Goal: Information Seeking & Learning: Learn about a topic

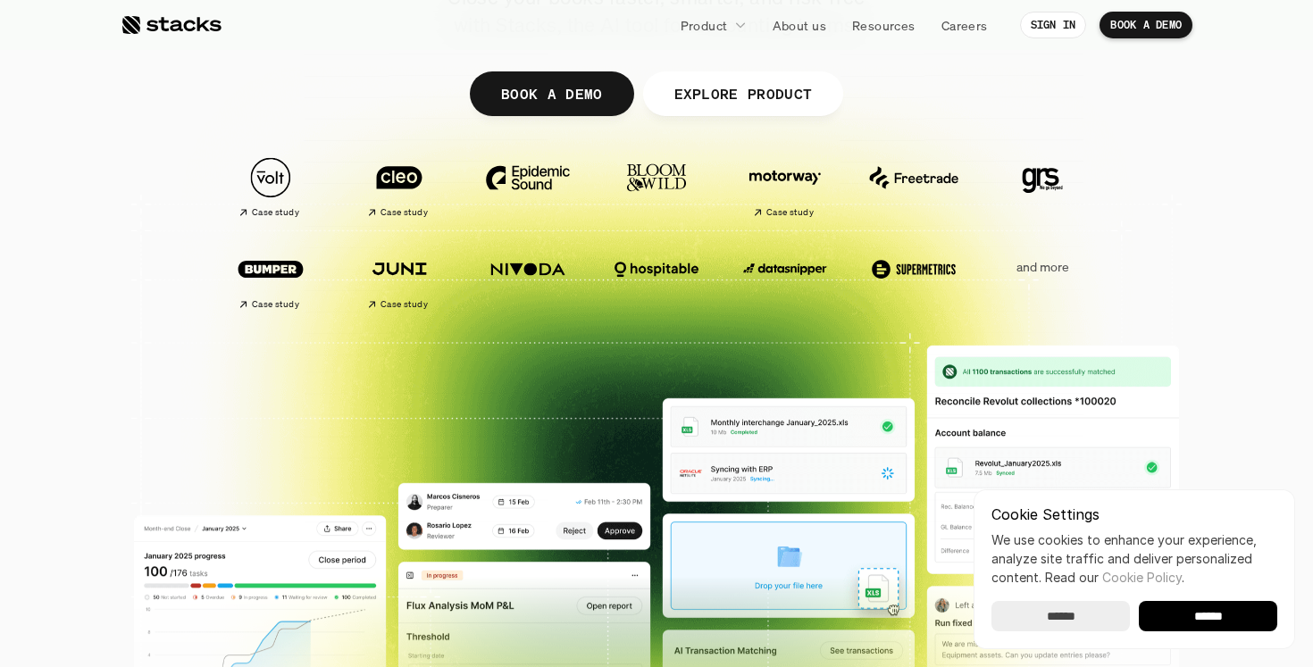
scroll to position [302, 0]
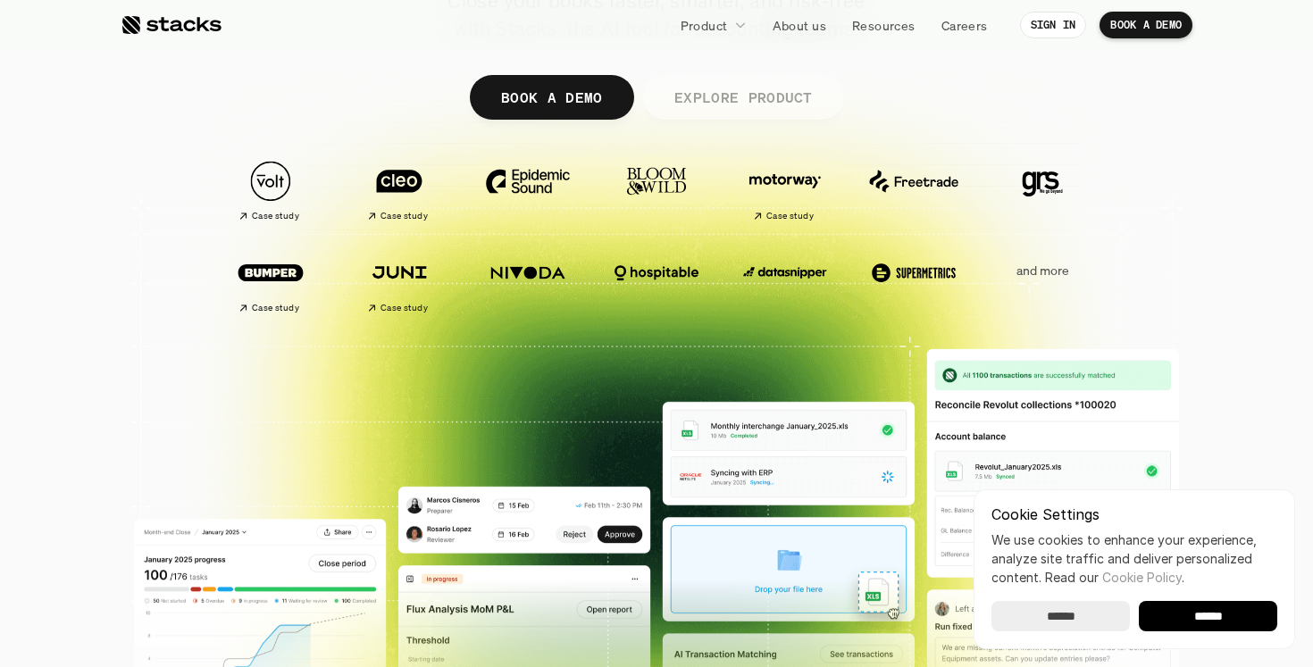
click at [745, 107] on p "EXPLORE PRODUCT" at bounding box center [742, 97] width 138 height 26
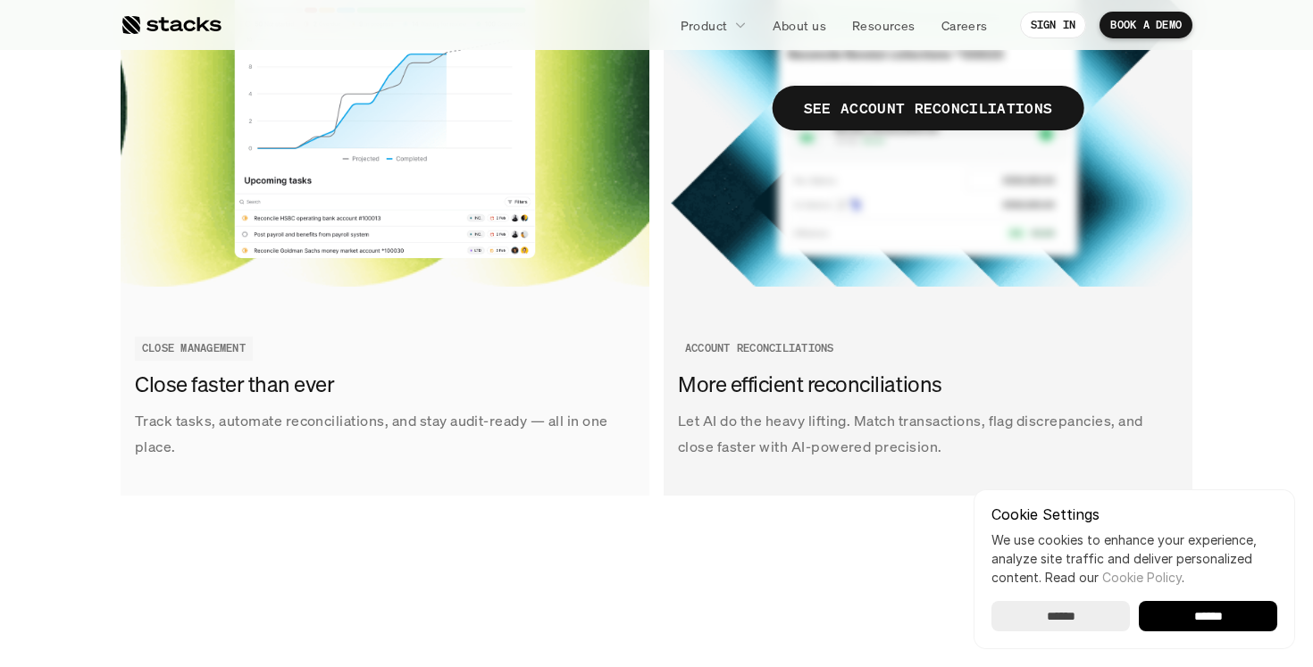
scroll to position [2253, 0]
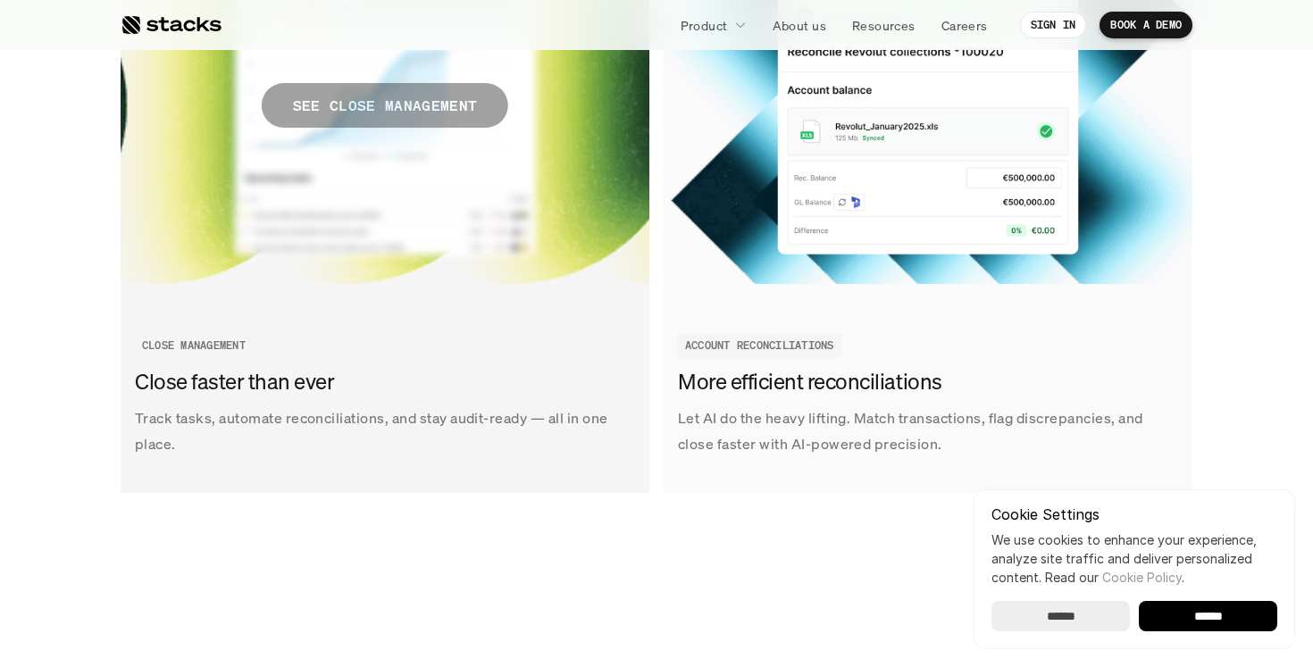
click at [450, 113] on p "SEE CLOSE MANAGEMENT" at bounding box center [385, 106] width 184 height 26
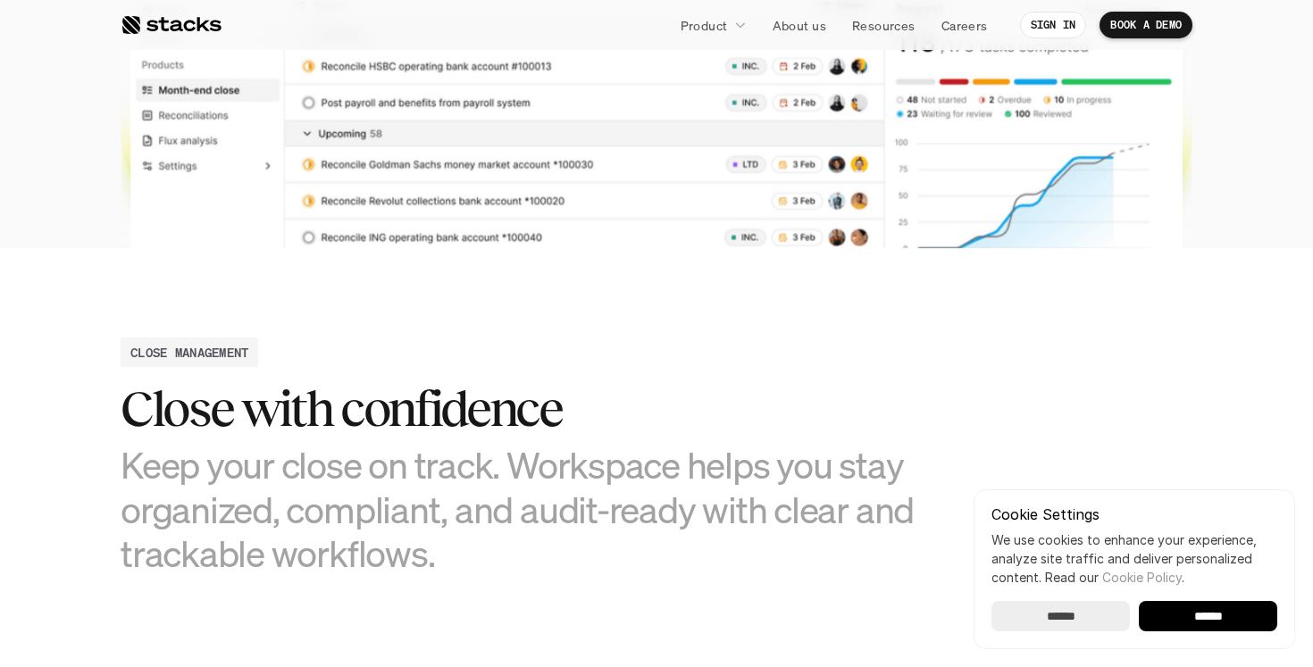
scroll to position [612, 0]
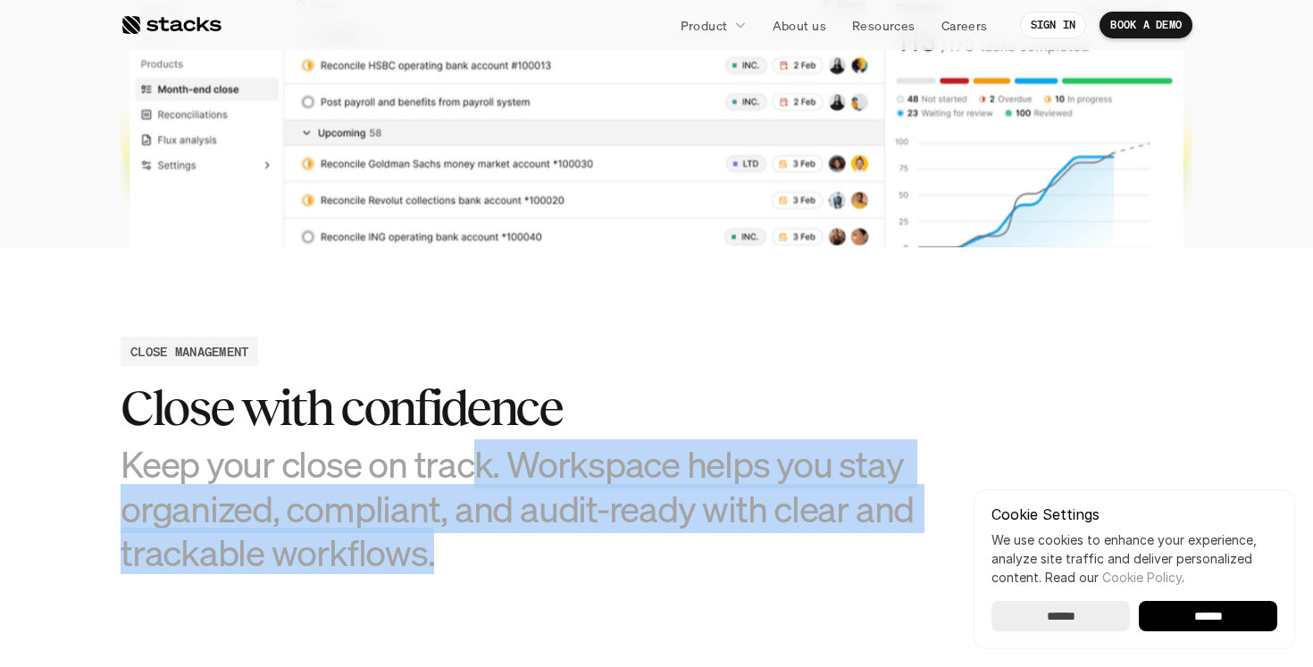
drag, startPoint x: 475, startPoint y: 450, endPoint x: 577, endPoint y: 582, distance: 166.8
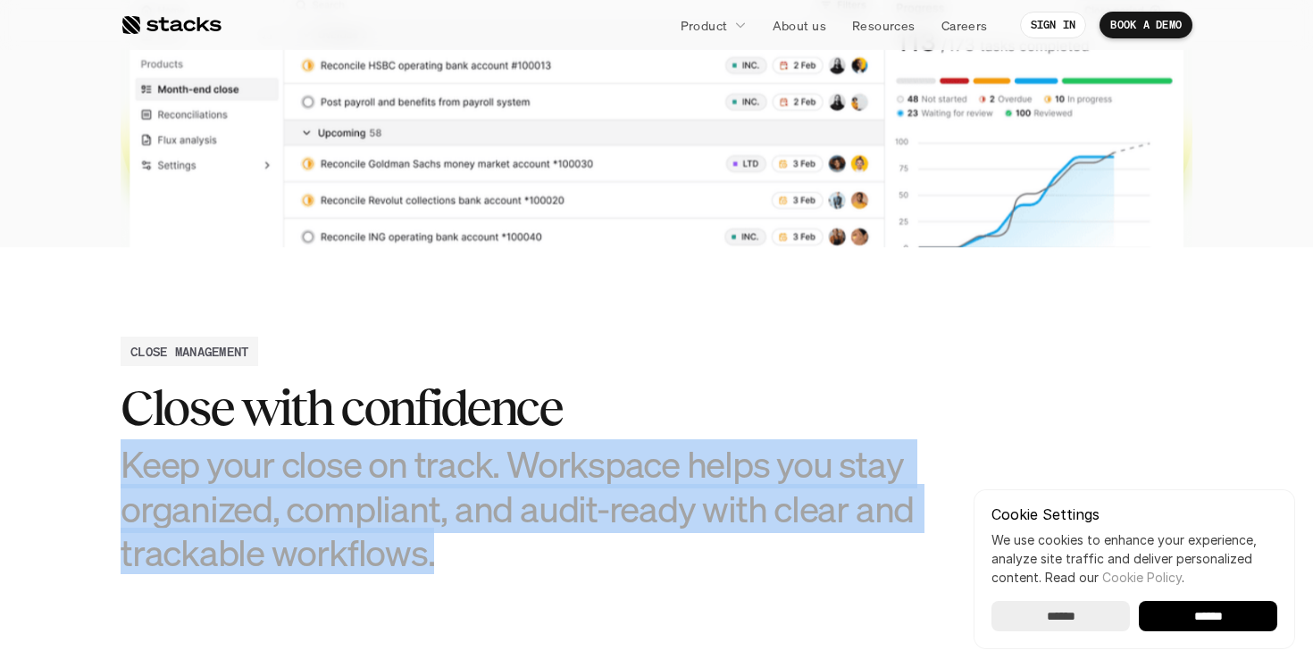
drag, startPoint x: 577, startPoint y: 575, endPoint x: 613, endPoint y: 418, distance: 161.4
click at [557, 537] on h3 "Keep your close on track. Workspace helps you stay organized, compliant, and au…" at bounding box center [523, 508] width 804 height 132
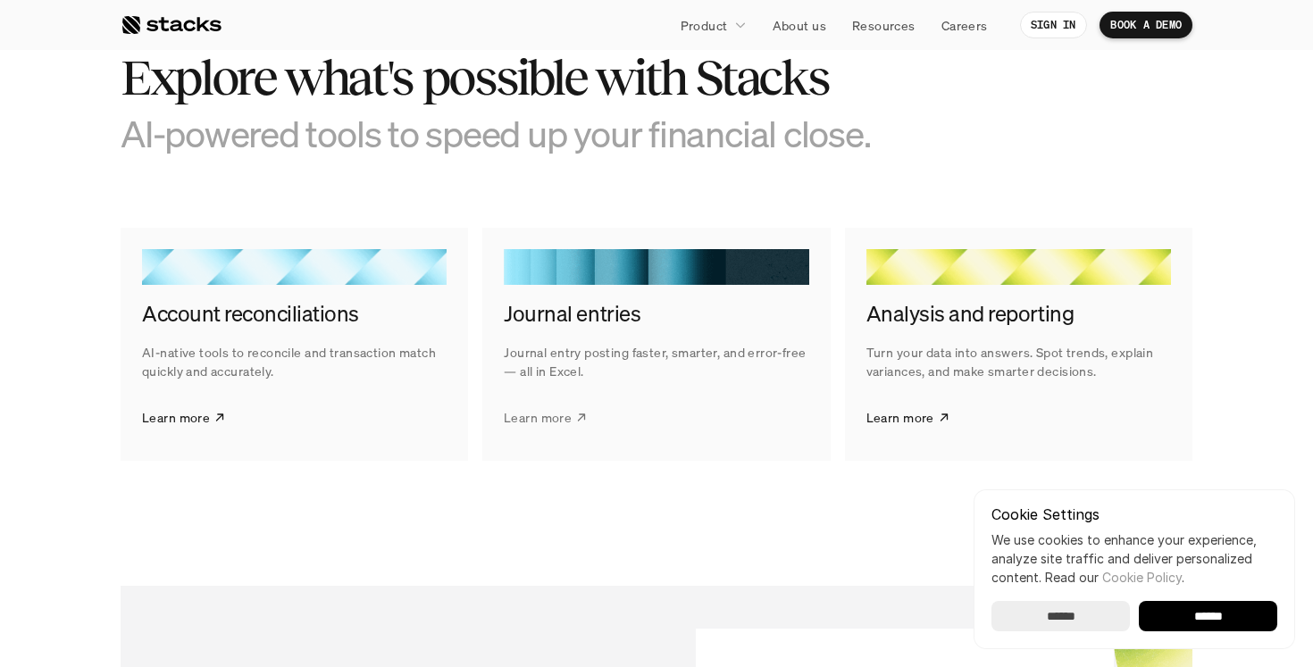
scroll to position [2794, 0]
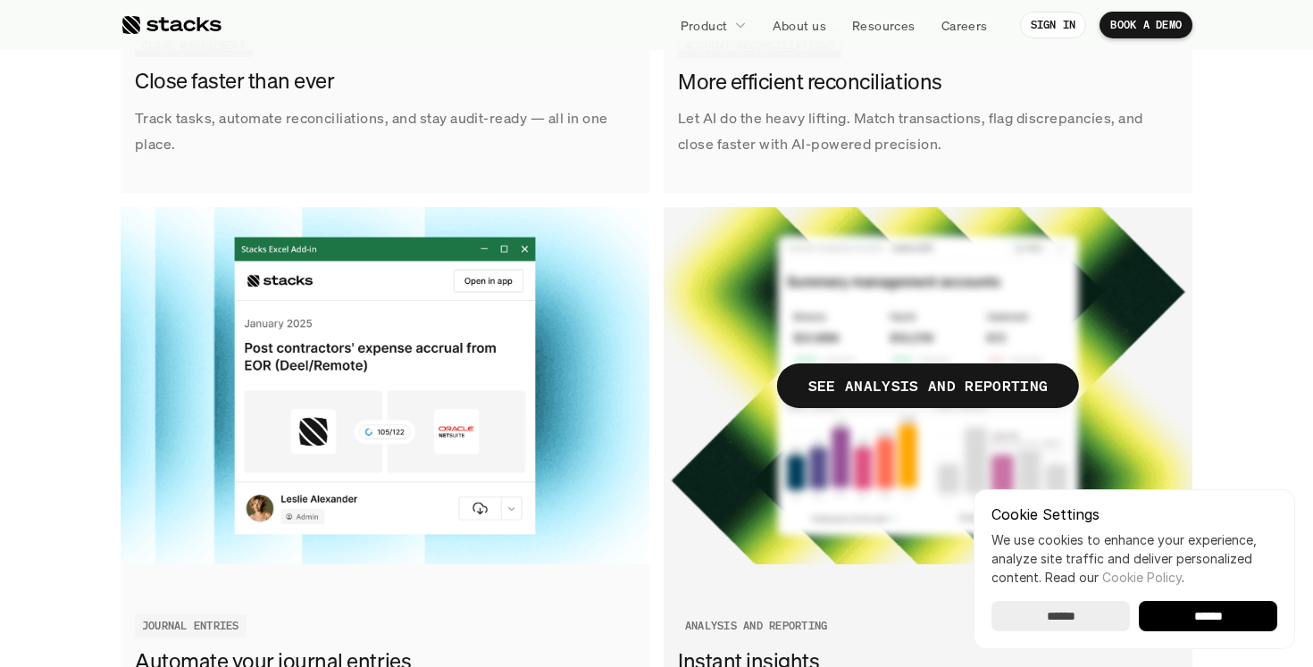
scroll to position [2014, 0]
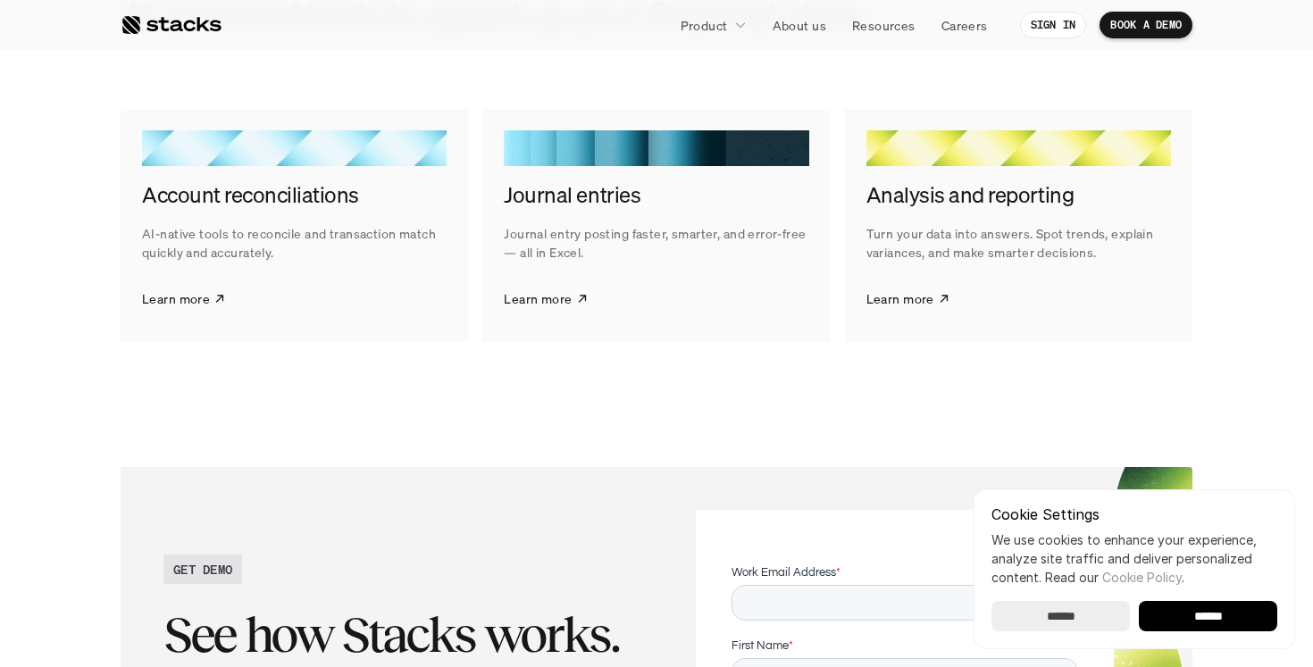
scroll to position [2906, 0]
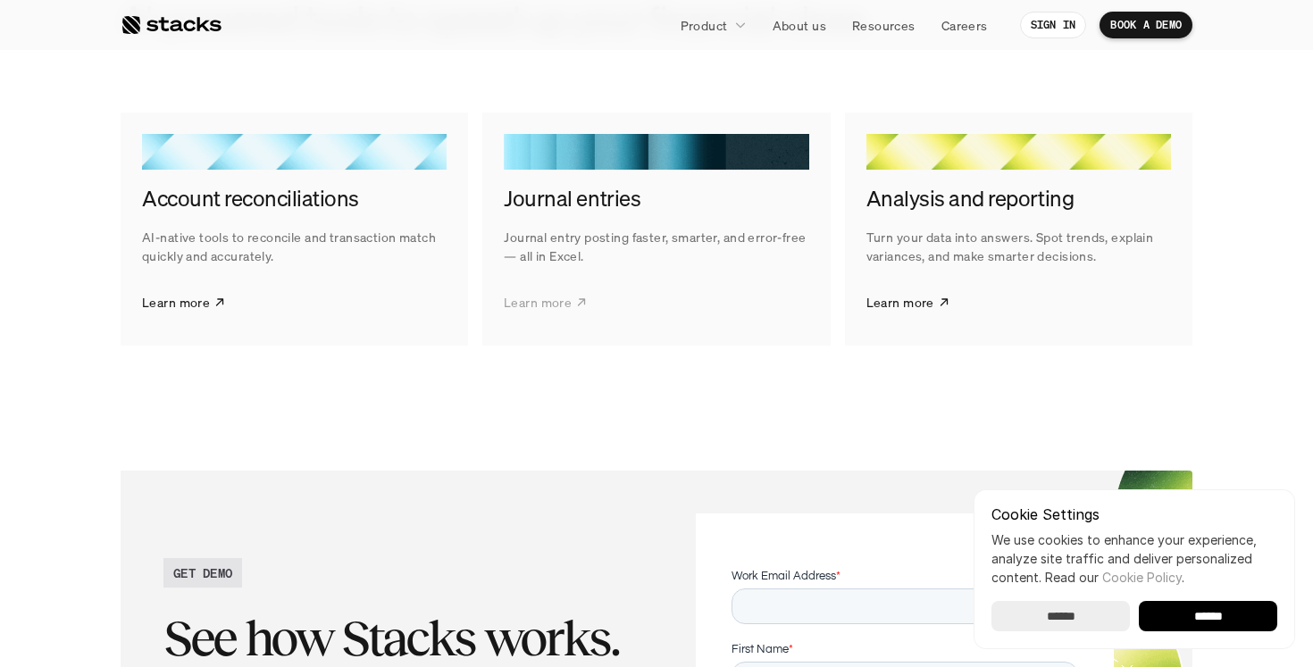
click at [557, 296] on p "Learn more" at bounding box center [538, 302] width 68 height 19
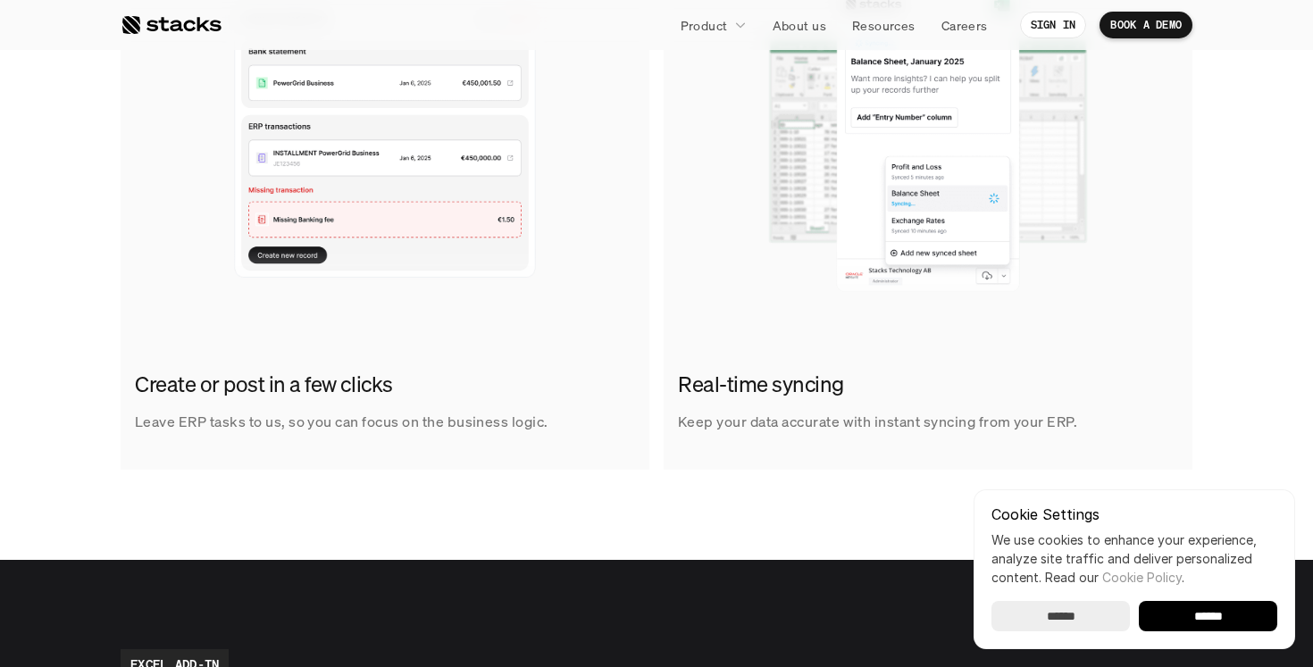
scroll to position [1203, 0]
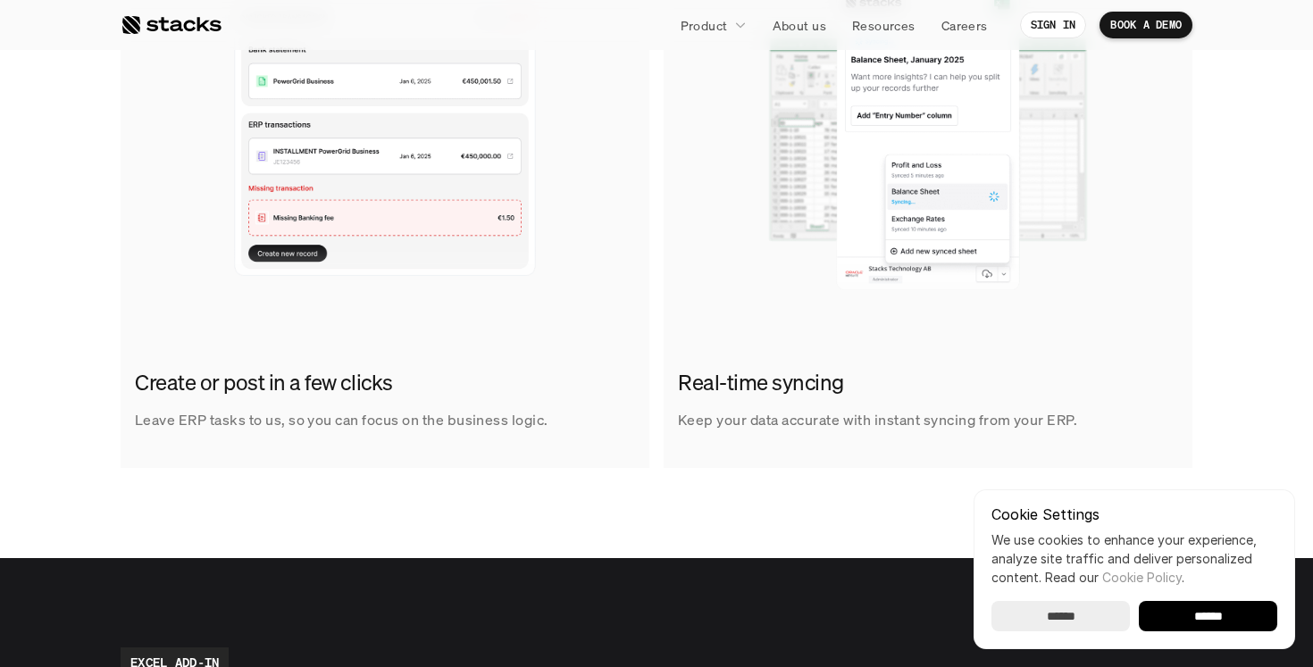
drag, startPoint x: 228, startPoint y: 421, endPoint x: 381, endPoint y: 459, distance: 158.1
click at [379, 456] on link "Create or post in a few clicks Leave ERP tasks to us, so you can focus on the b…" at bounding box center [385, 214] width 529 height 507
click at [479, 500] on section "JOURNAL ENTRIES Make entry posting effortless Save time on journal entries and …" at bounding box center [656, 60] width 1313 height 996
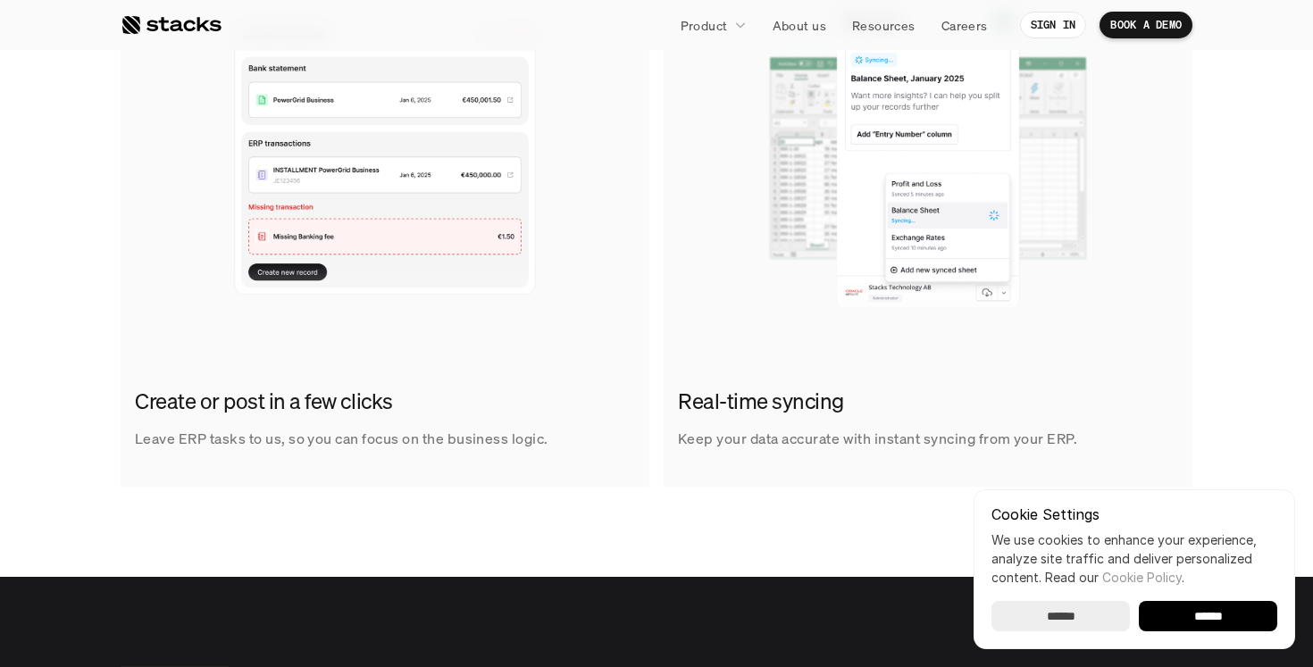
scroll to position [1137, 0]
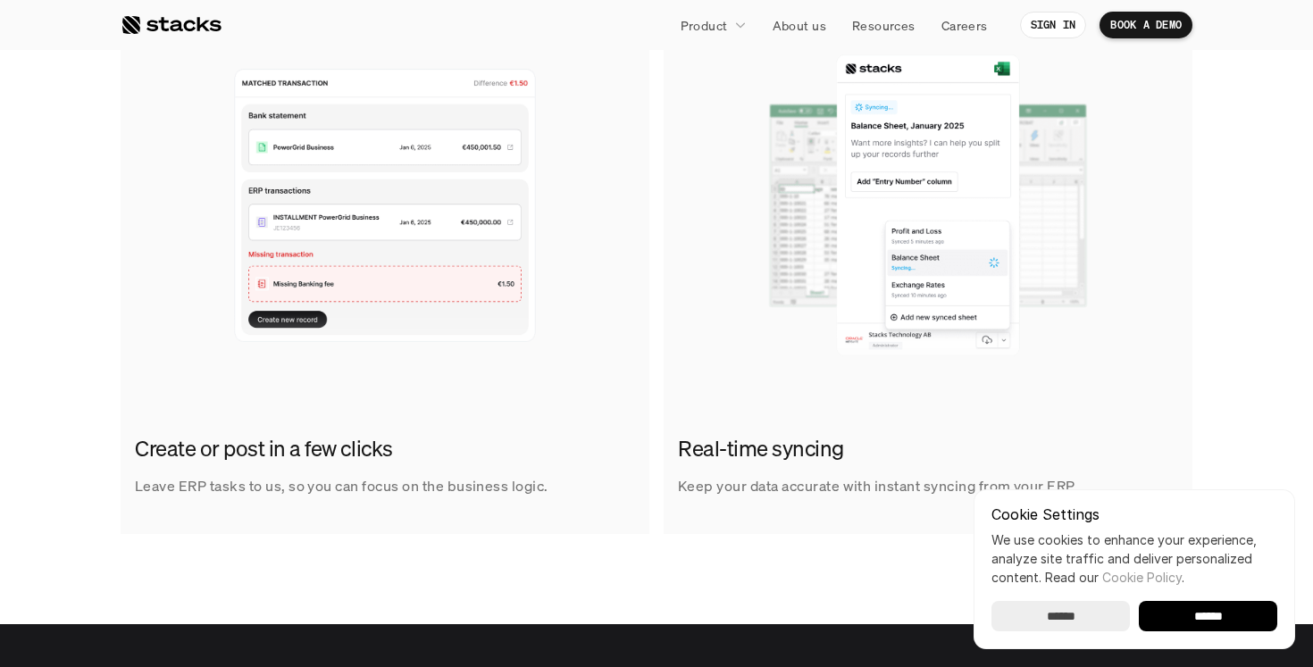
click at [788, 465] on div "Real-time syncing Keep your data accurate with instant syncing from your ERP." at bounding box center [927, 466] width 529 height 93
click at [778, 431] on div "Real-time syncing Keep your data accurate with instant syncing from your ERP." at bounding box center [927, 466] width 529 height 93
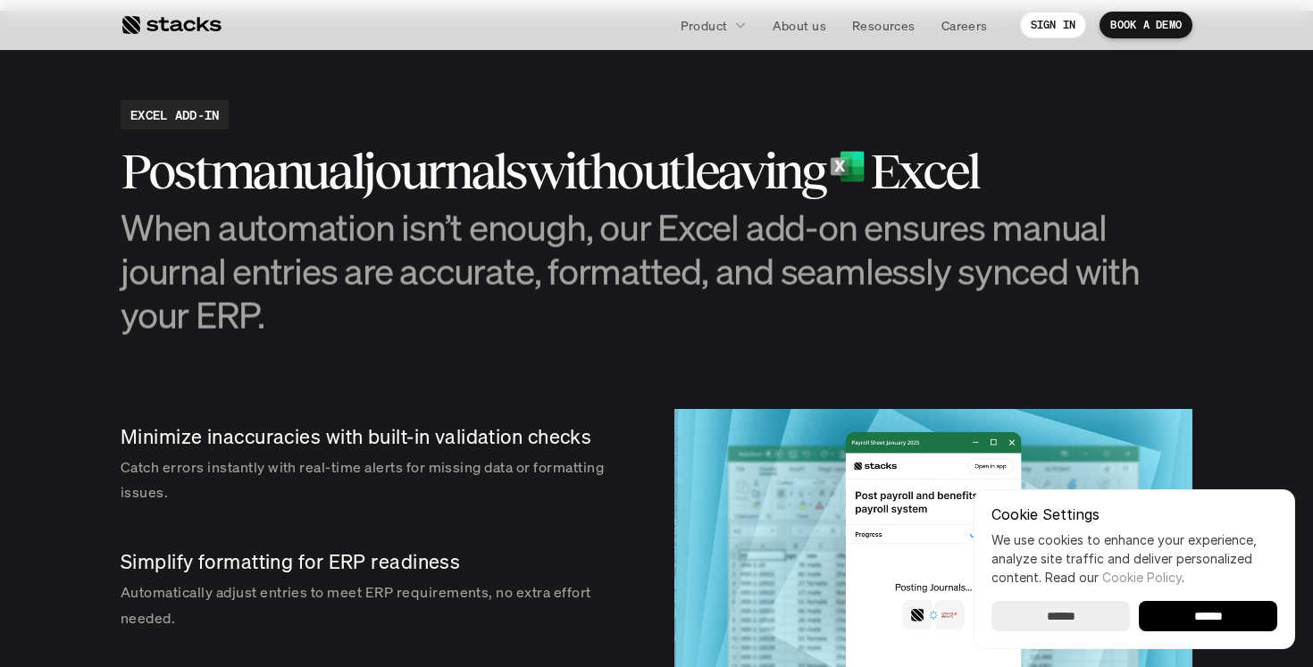
scroll to position [1751, 0]
drag, startPoint x: 506, startPoint y: 238, endPoint x: 639, endPoint y: 320, distance: 156.4
click at [638, 318] on h3 "When automation isn’t enough, our Excel add-on ensures manual journal entries a…" at bounding box center [657, 270] width 1072 height 132
click at [639, 320] on h3 "When automation isn’t enough, our Excel add-on ensures manual journal entries a…" at bounding box center [657, 270] width 1072 height 132
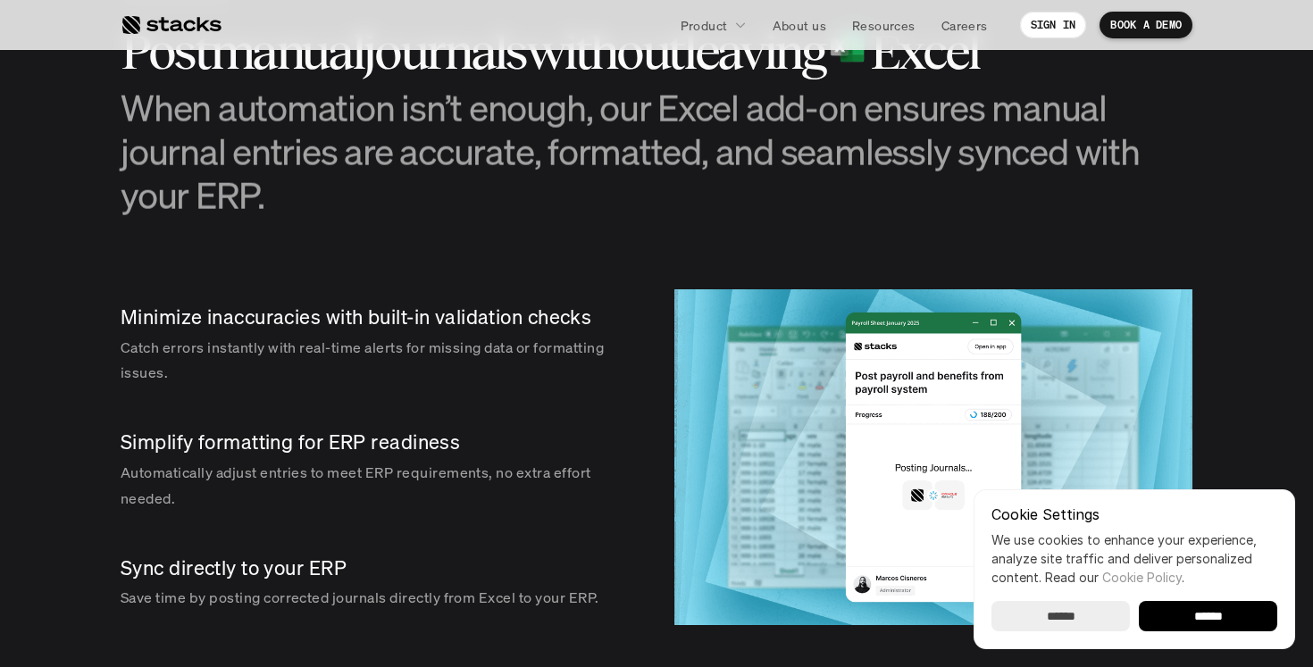
scroll to position [1878, 0]
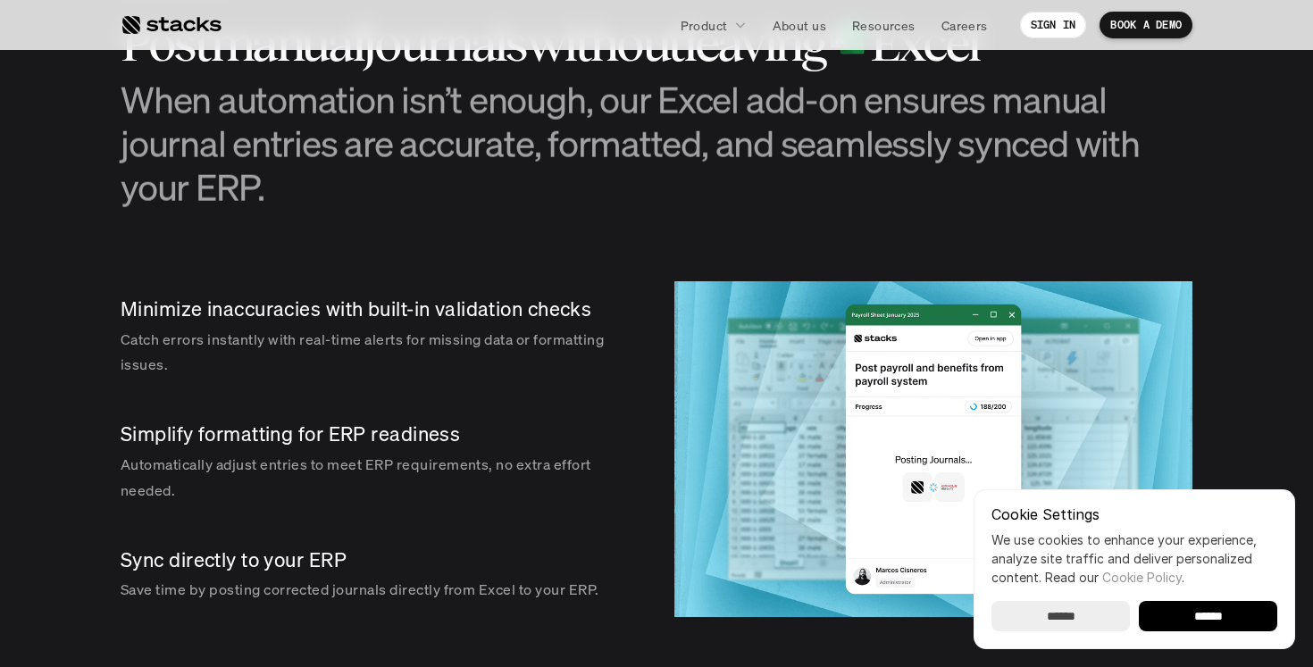
drag, startPoint x: 298, startPoint y: 206, endPoint x: 357, endPoint y: 78, distance: 141.4
click at [357, 78] on h3 "When automation isn’t enough, our Excel add-on ensures manual journal entries a…" at bounding box center [657, 144] width 1072 height 132
click at [392, 189] on h3 "When automation isn’t enough, our Excel add-on ensures manual journal entries a…" at bounding box center [657, 144] width 1072 height 132
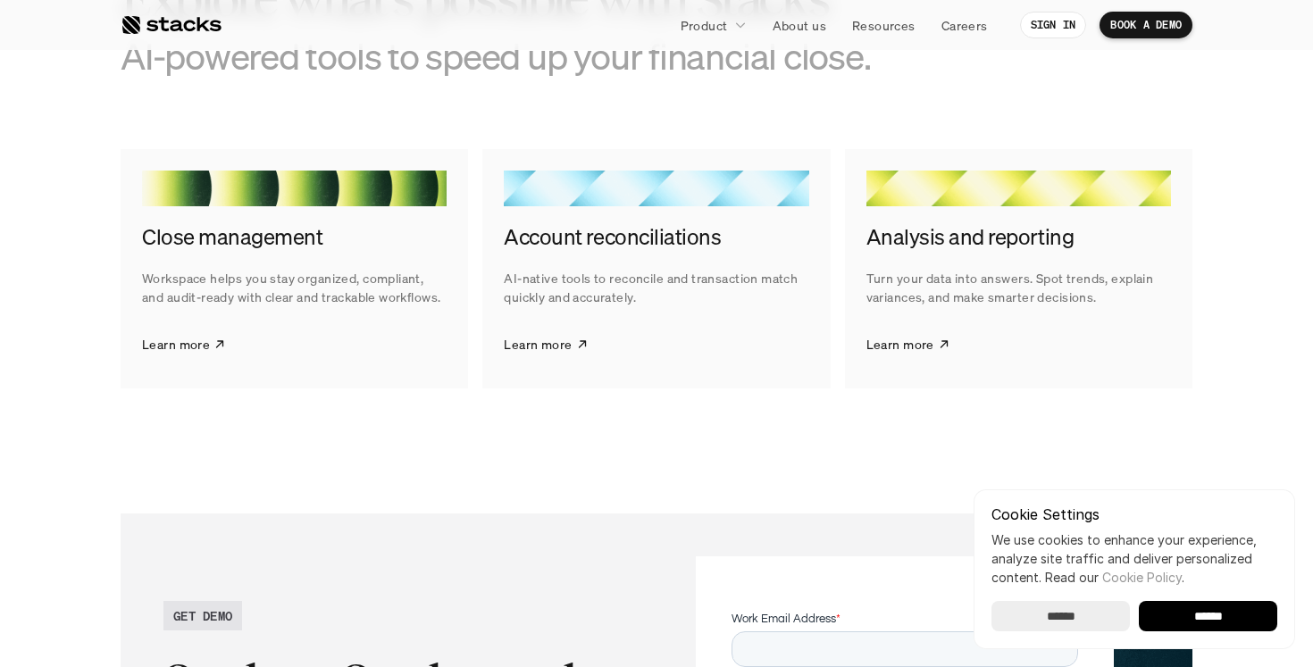
scroll to position [2707, 0]
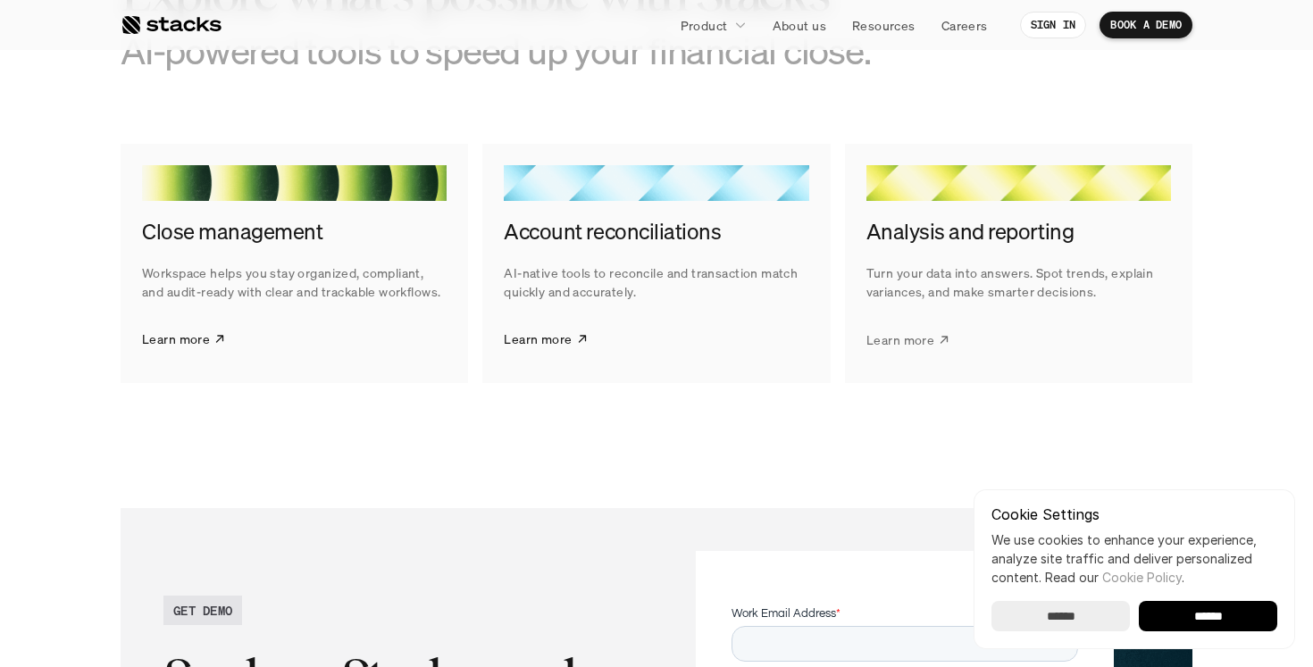
click at [876, 336] on p "Learn more" at bounding box center [900, 338] width 68 height 19
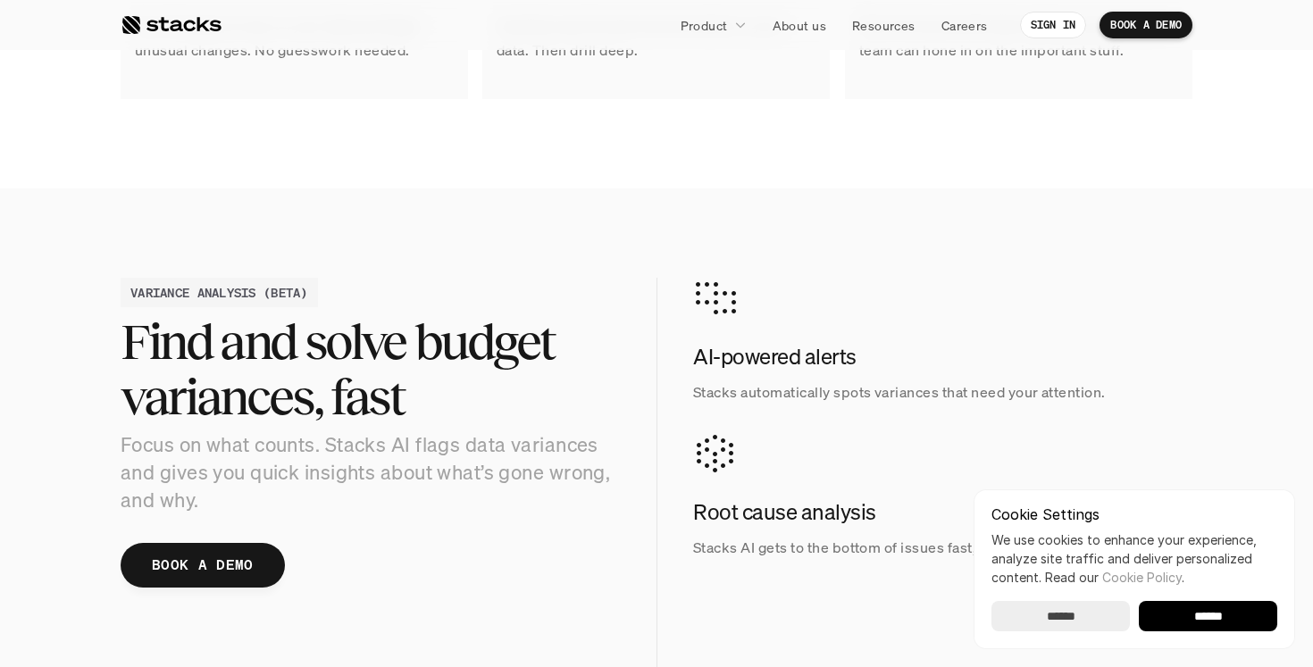
scroll to position [1681, 0]
